Goal: Information Seeking & Learning: Understand process/instructions

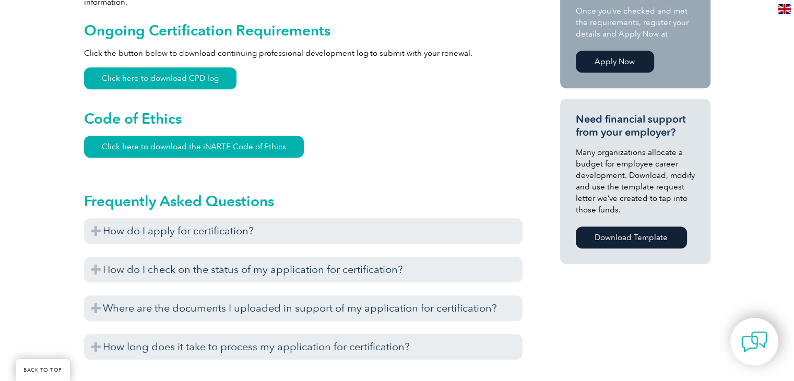
scroll to position [679, 0]
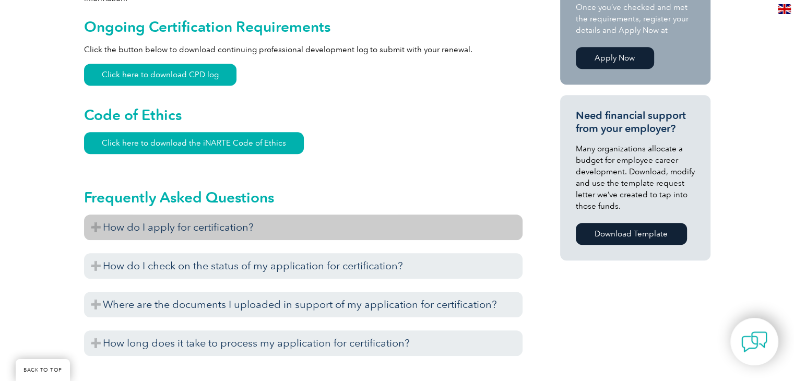
click at [214, 215] on h3 "How do I apply for certification?" at bounding box center [303, 228] width 439 height 26
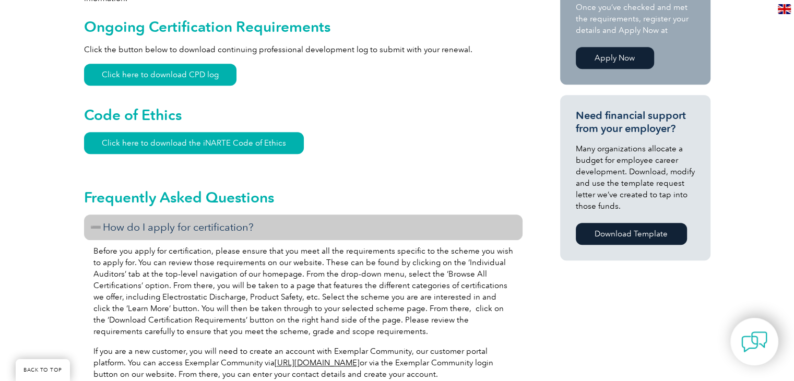
click at [214, 215] on h3 "How do I apply for certification?" at bounding box center [303, 228] width 439 height 26
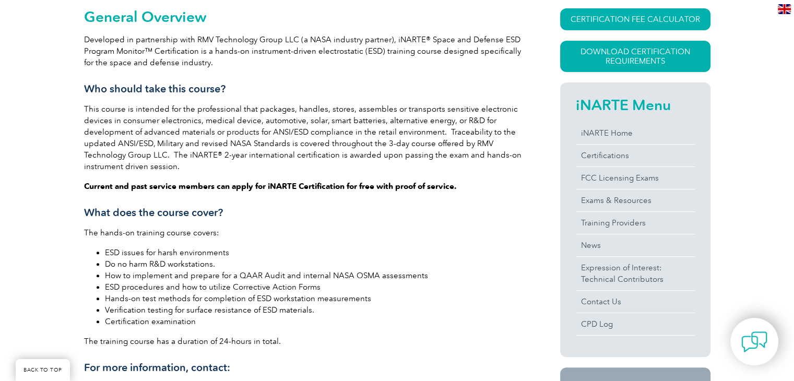
scroll to position [261, 0]
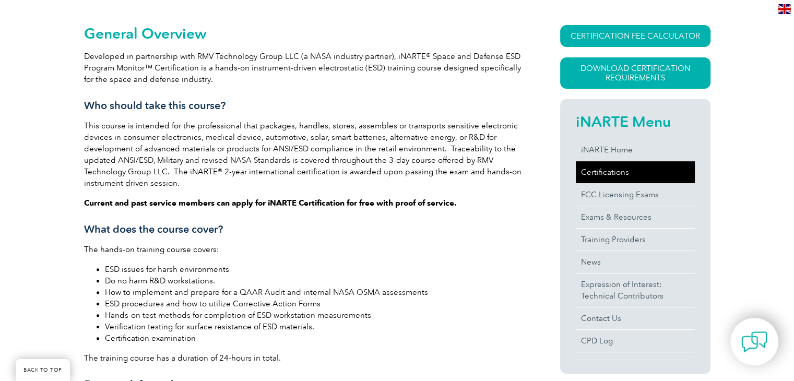
click at [585, 169] on link "Certifications" at bounding box center [635, 172] width 119 height 22
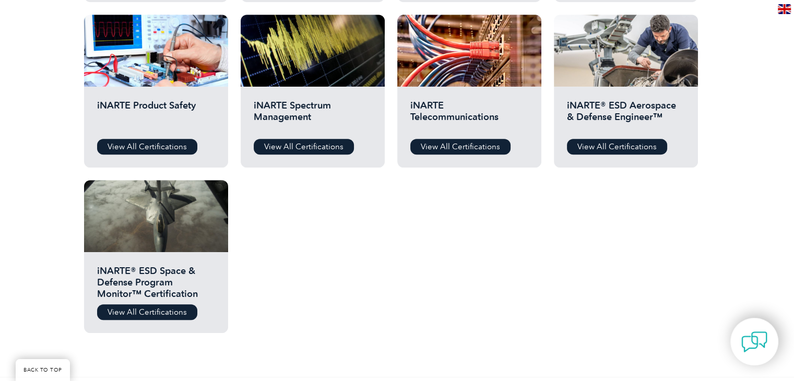
scroll to position [522, 0]
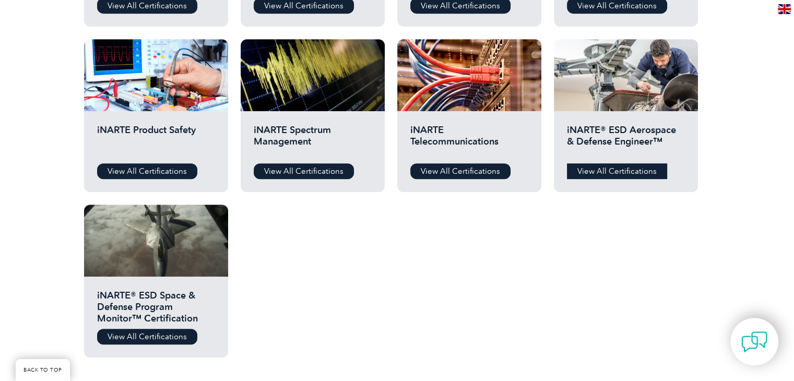
click at [615, 168] on link "View All Certifications" at bounding box center [617, 171] width 100 height 16
click at [138, 334] on link "View All Certifications" at bounding box center [147, 337] width 100 height 16
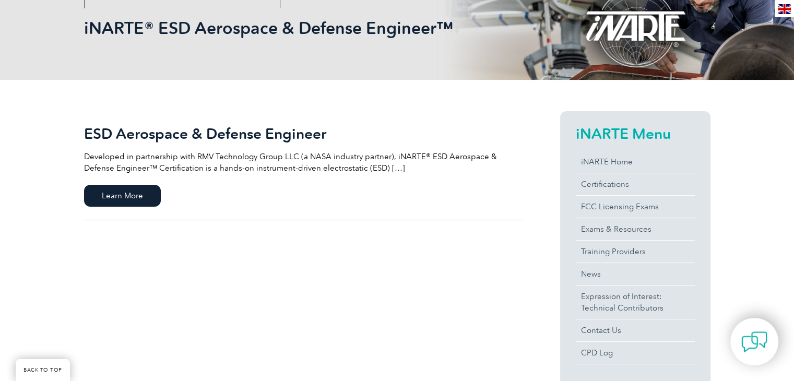
scroll to position [157, 0]
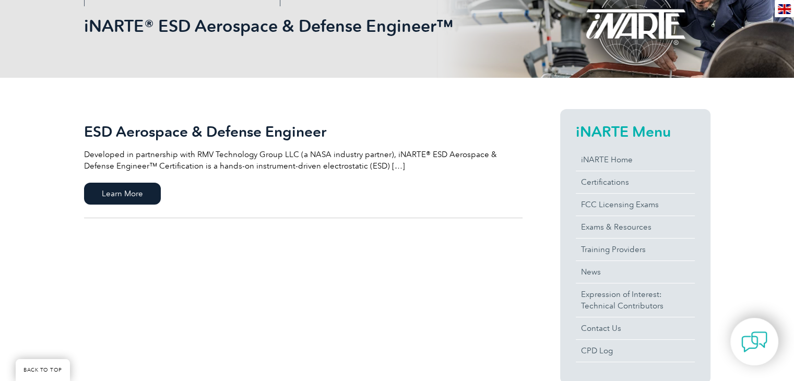
click at [360, 163] on p "Developed in partnership with RMV Technology Group LLC (a NASA industry partner…" at bounding box center [303, 160] width 439 height 23
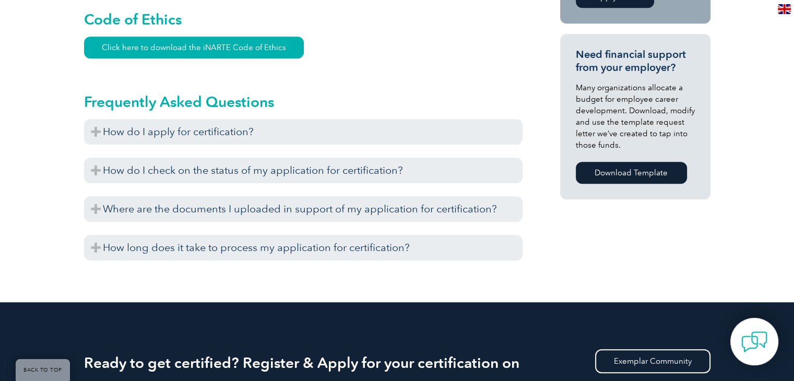
scroll to position [720, 0]
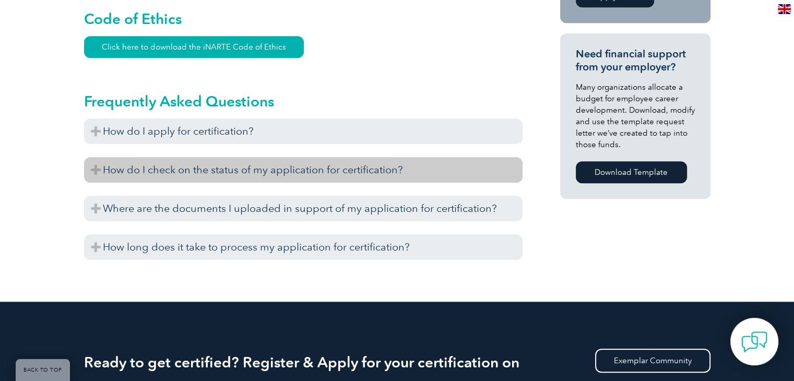
click at [334, 157] on h3 "How do I check on the status of my application for certification?" at bounding box center [303, 170] width 439 height 26
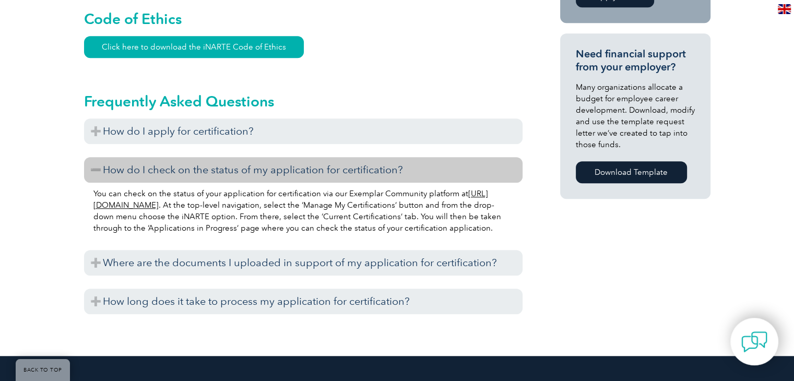
click at [334, 157] on h3 "How do I check on the status of my application for certification?" at bounding box center [303, 170] width 439 height 26
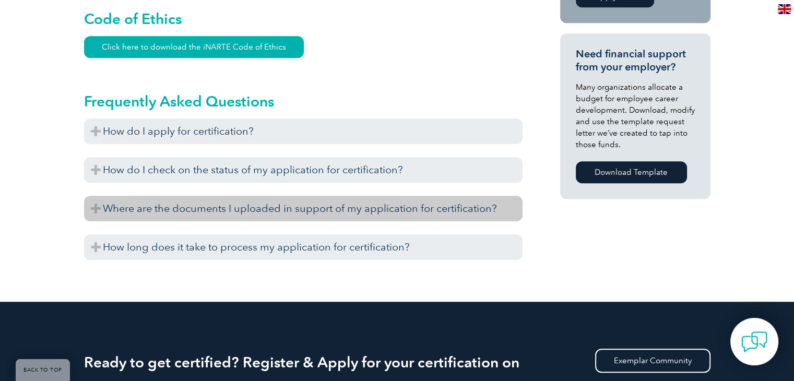
click at [331, 196] on h3 "Where are the documents I uploaded in support of my application for certificati…" at bounding box center [303, 209] width 439 height 26
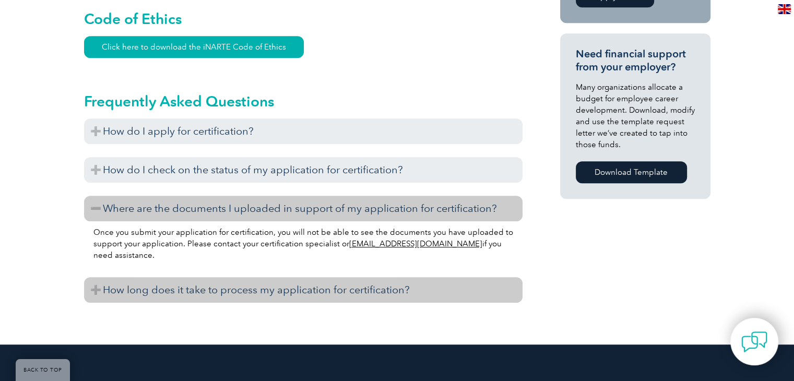
click at [265, 277] on h3 "How long does it take to process my application for certification?" at bounding box center [303, 290] width 439 height 26
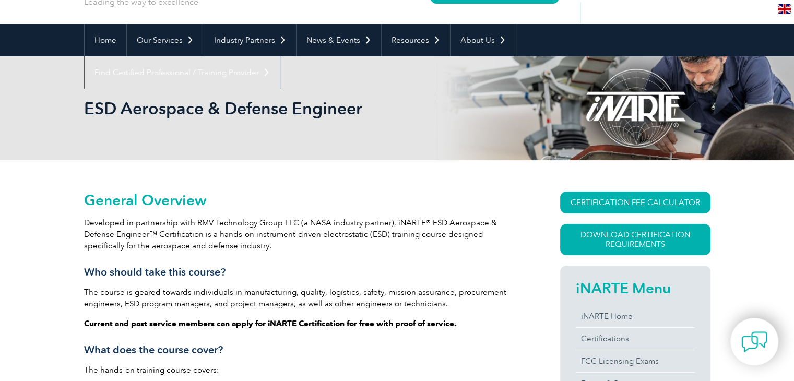
scroll to position [104, 0]
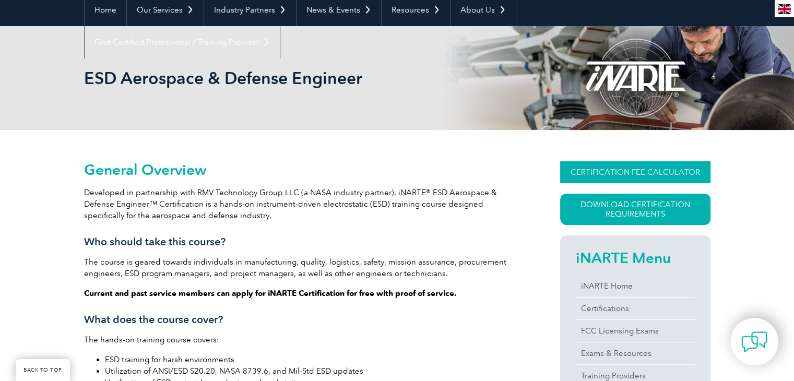
click at [648, 175] on link "CERTIFICATION FEE CALCULATOR" at bounding box center [635, 172] width 150 height 22
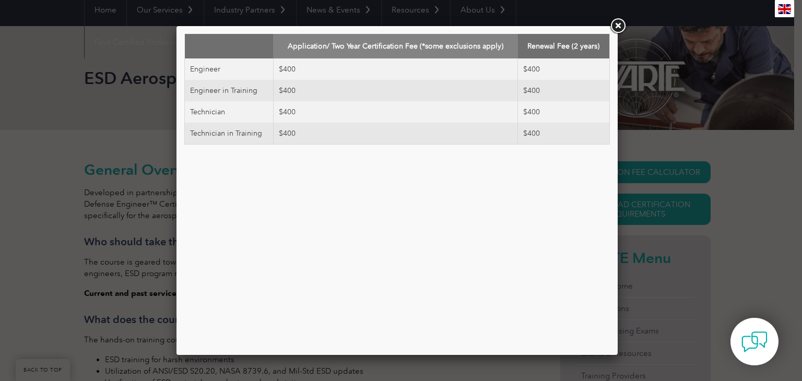
click at [618, 21] on link at bounding box center [617, 26] width 19 height 19
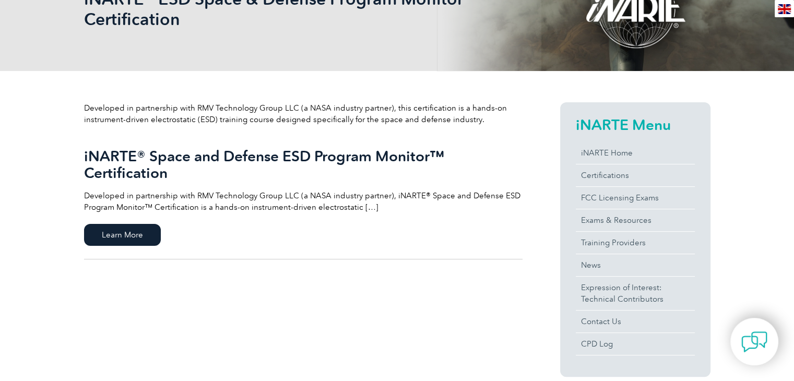
scroll to position [261, 0]
